Goal: Task Accomplishment & Management: Use online tool/utility

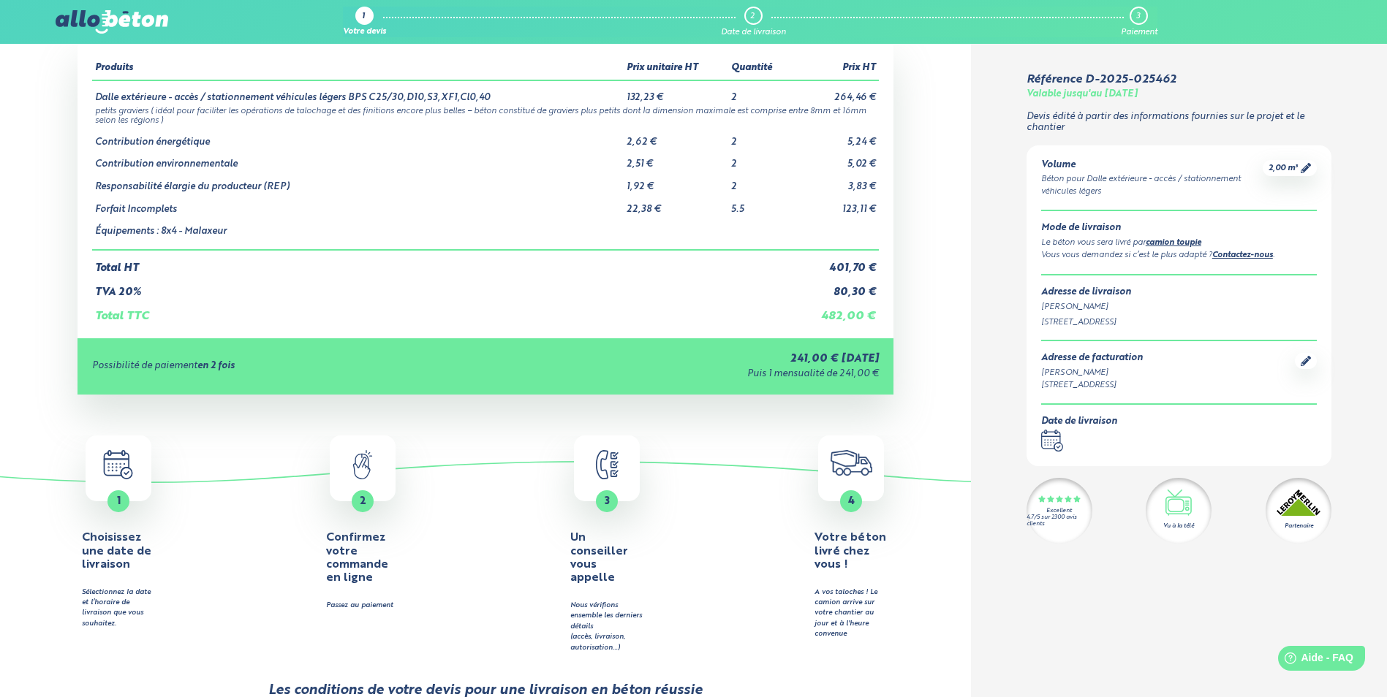
click at [1305, 163] on icon at bounding box center [1306, 168] width 10 height 10
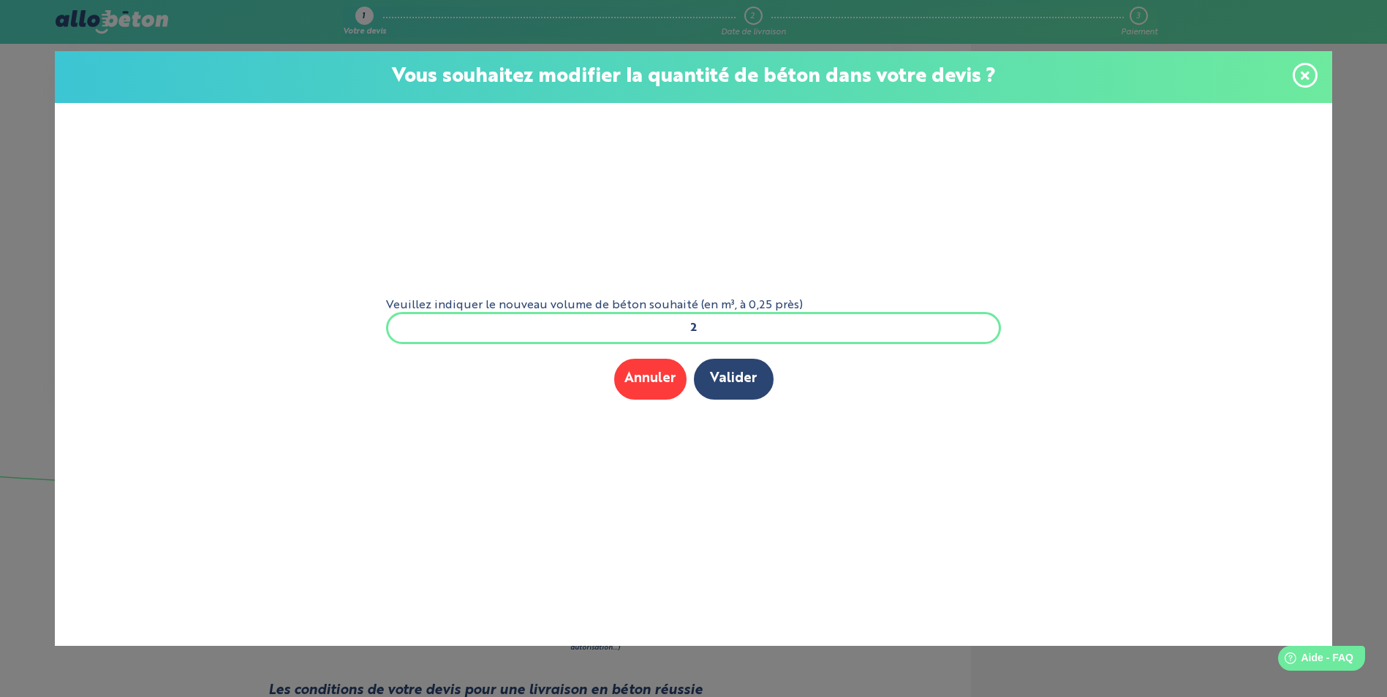
click at [1302, 78] on icon at bounding box center [1305, 75] width 9 height 9
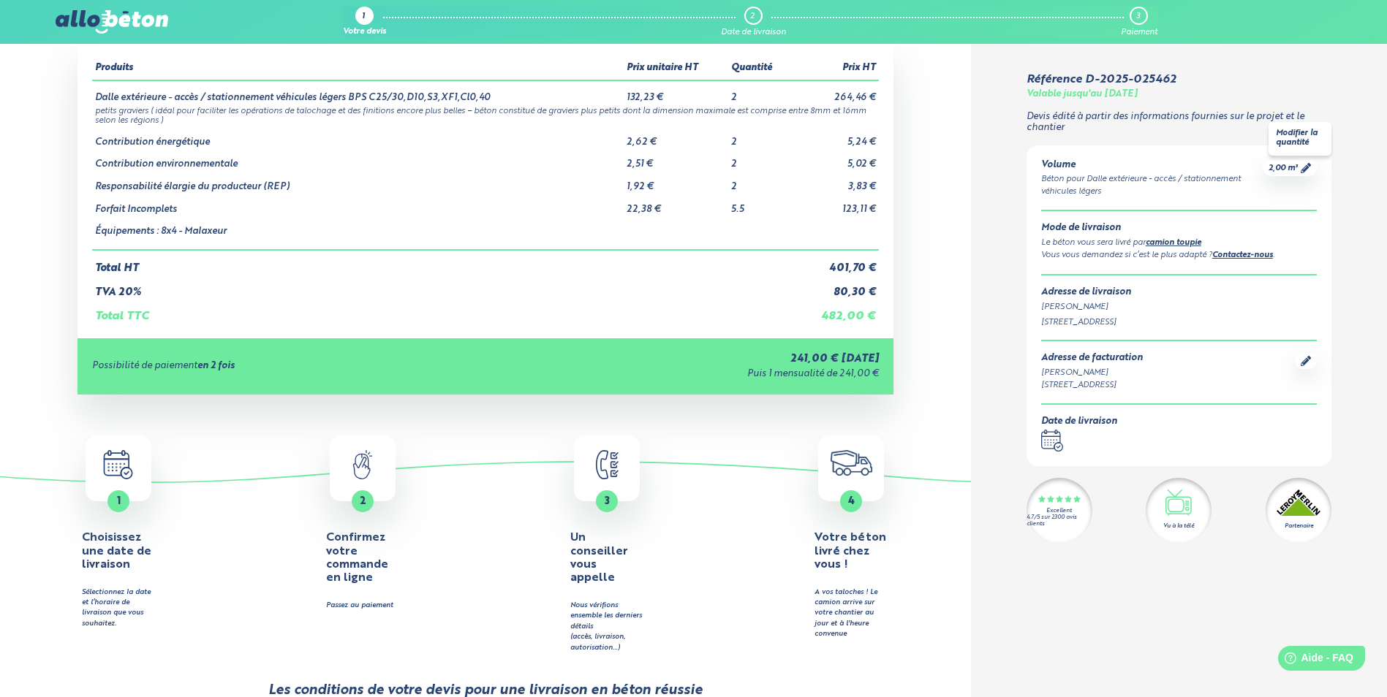
click at [1304, 165] on icon at bounding box center [1306, 168] width 10 height 10
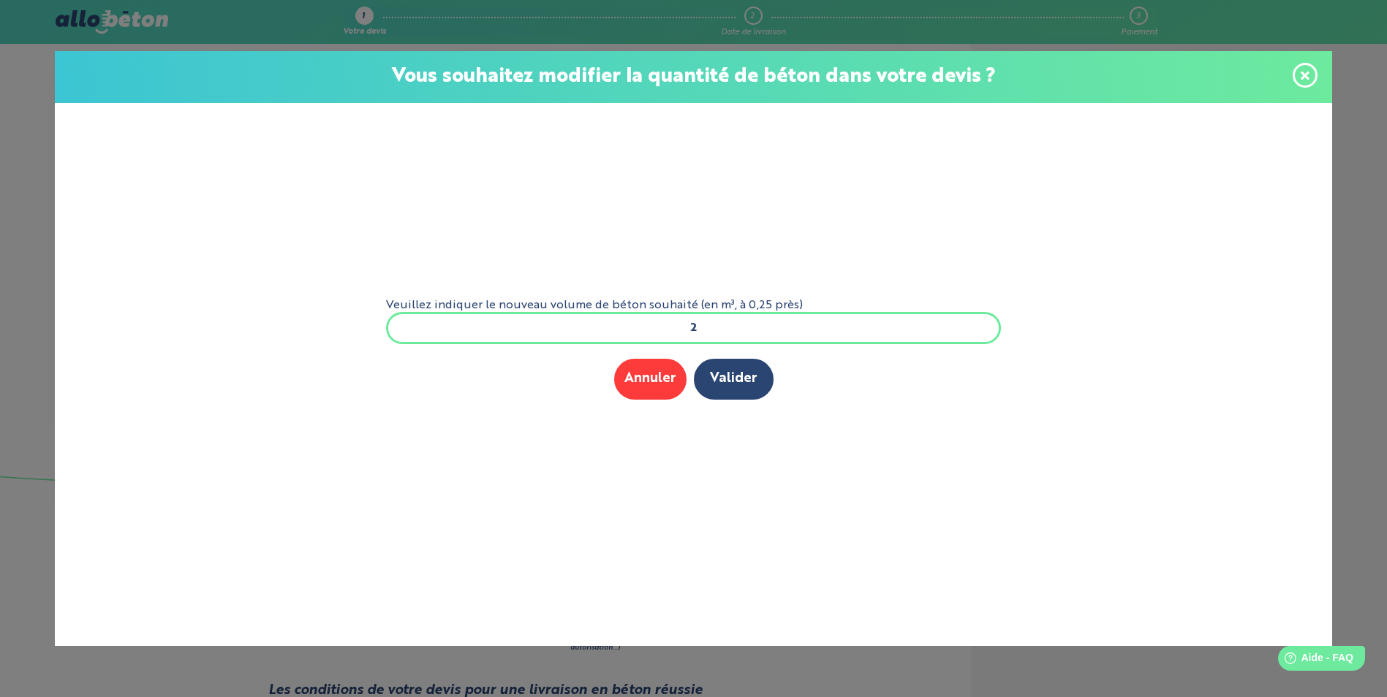
scroll to position [1, 0]
drag, startPoint x: 719, startPoint y: 333, endPoint x: 662, endPoint y: 337, distance: 56.5
click at [662, 337] on input "2" at bounding box center [694, 328] width 616 height 32
type input "3"
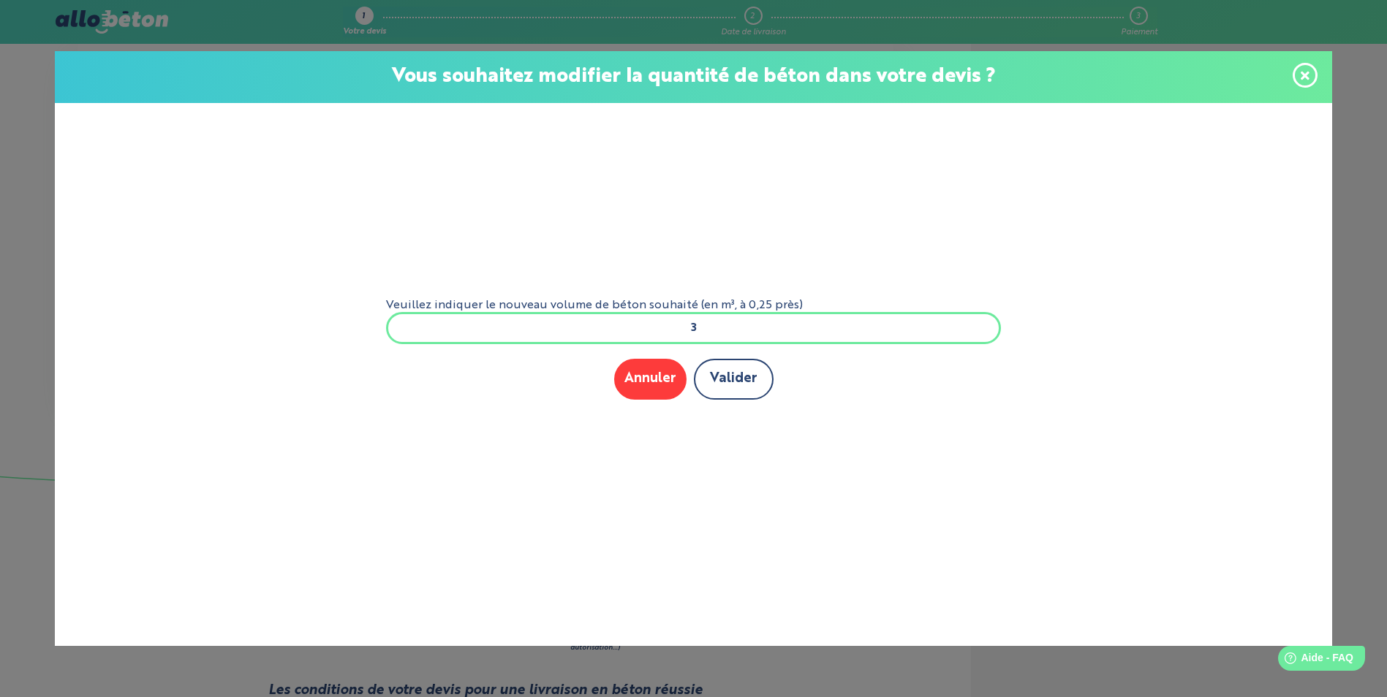
click at [739, 374] on button "Valider" at bounding box center [734, 379] width 80 height 40
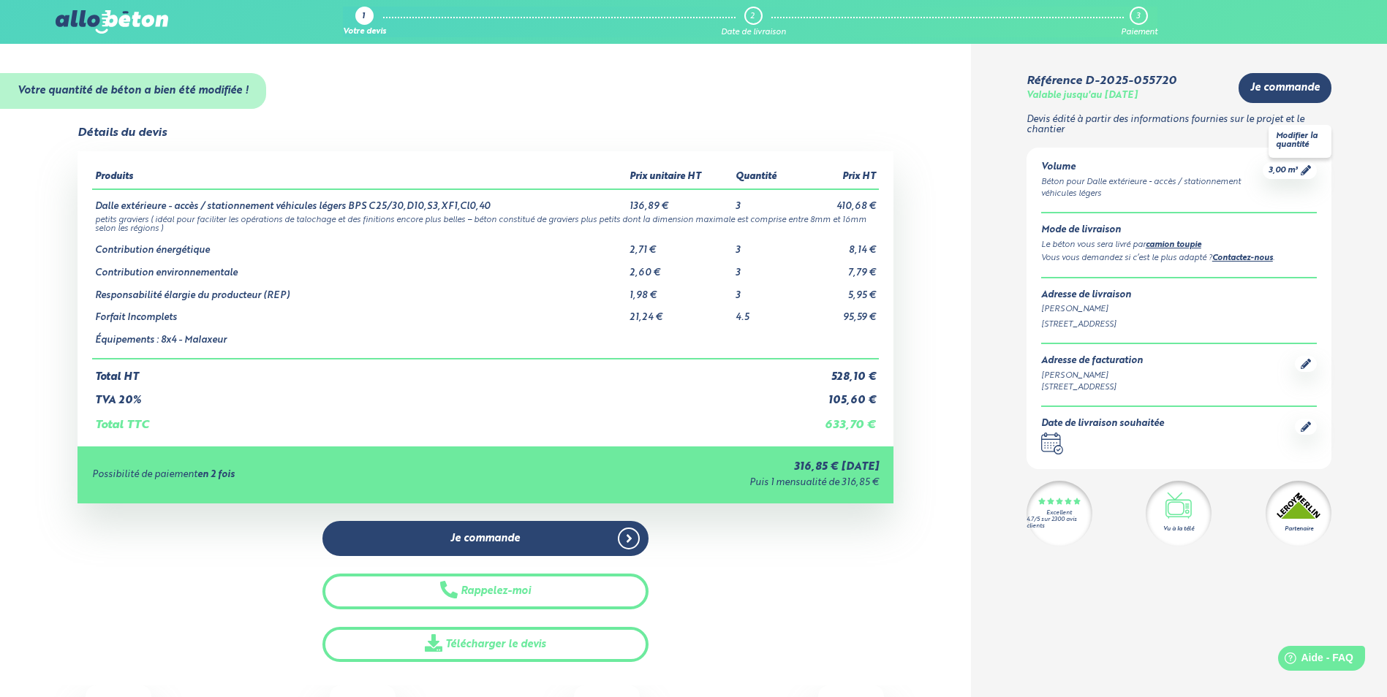
click at [1303, 172] on icon at bounding box center [1306, 170] width 10 height 10
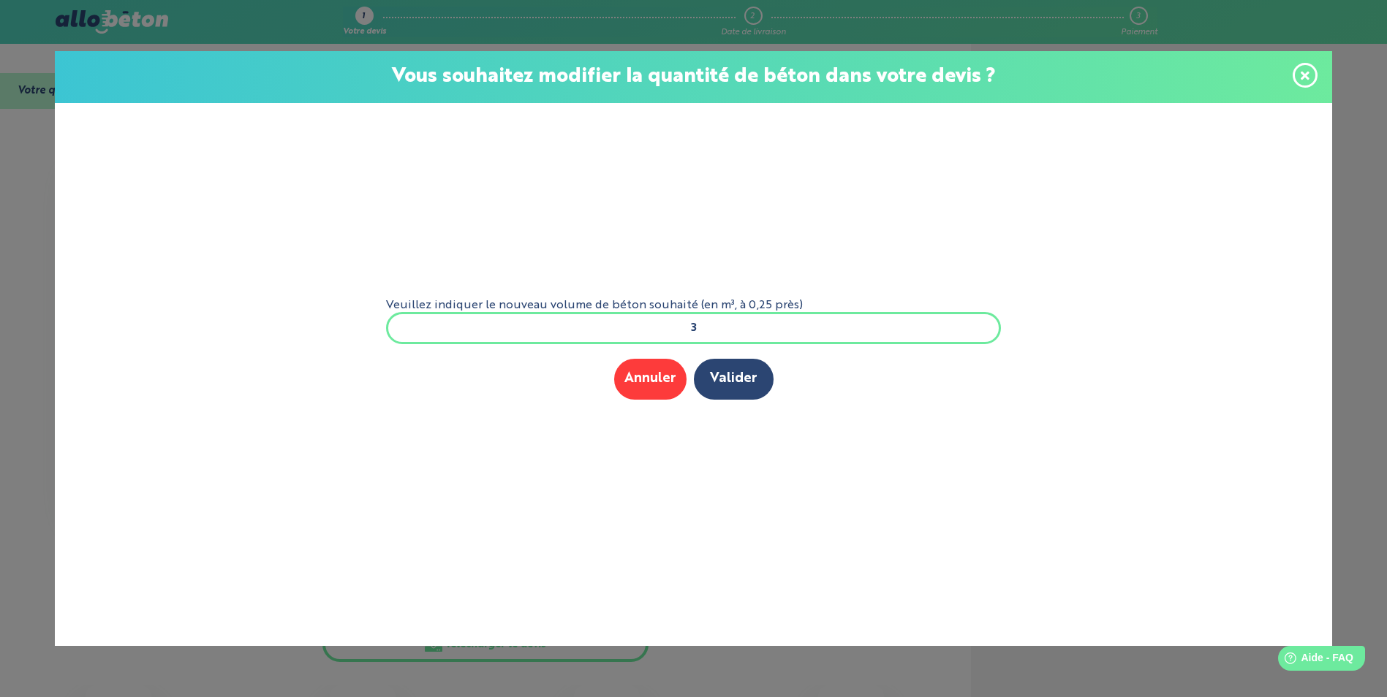
drag, startPoint x: 727, startPoint y: 330, endPoint x: 629, endPoint y: 330, distance: 98.0
click at [629, 330] on input "3" at bounding box center [694, 328] width 616 height 32
type input "4"
click at [733, 391] on button "Valider" at bounding box center [734, 379] width 80 height 40
